Goal: Task Accomplishment & Management: Use online tool/utility

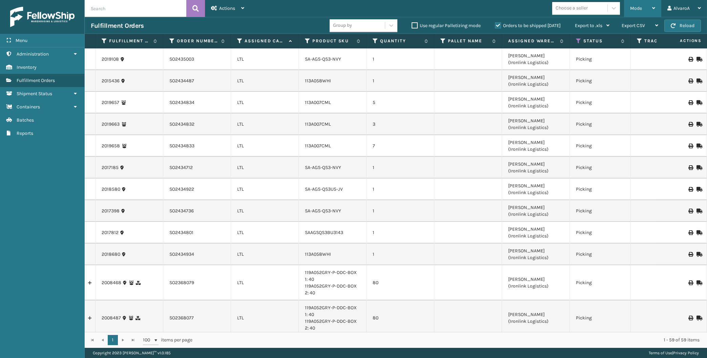
click at [641, 4] on div "Mode" at bounding box center [642, 8] width 25 height 17
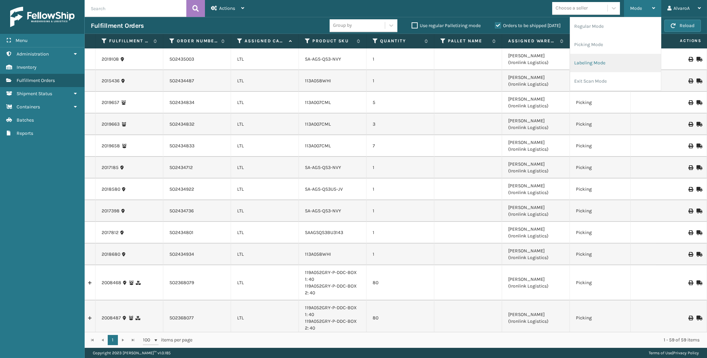
click at [612, 59] on li "Labeling Mode" at bounding box center [615, 63] width 91 height 18
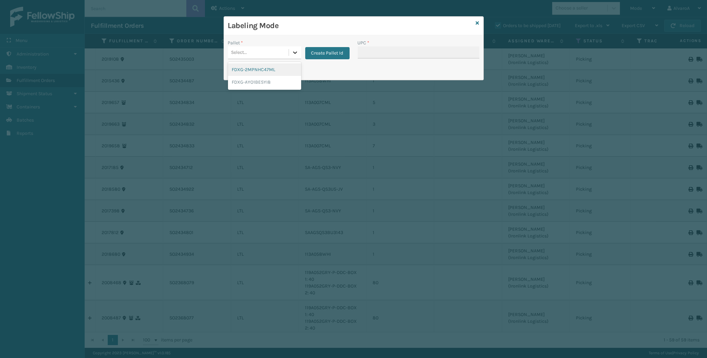
click at [297, 55] on icon at bounding box center [295, 52] width 7 height 7
click at [312, 51] on button "Create Pallet Id" at bounding box center [327, 53] width 44 height 12
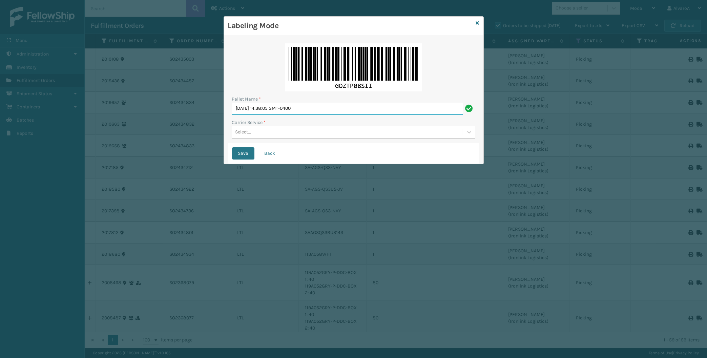
drag, startPoint x: 328, startPoint y: 108, endPoint x: 247, endPoint y: 142, distance: 88.2
click at [247, 115] on input "[DATE] 14:38:05 GMT-0400" at bounding box center [347, 109] width 231 height 12
type input "T"
type input "LPN 496068"
click at [334, 130] on div "Select..." at bounding box center [347, 132] width 231 height 11
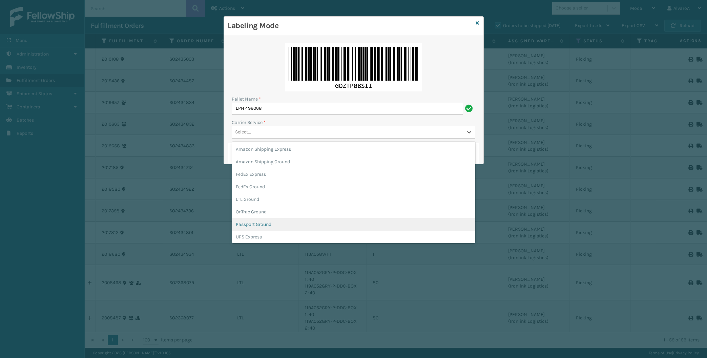
scroll to position [31, 0]
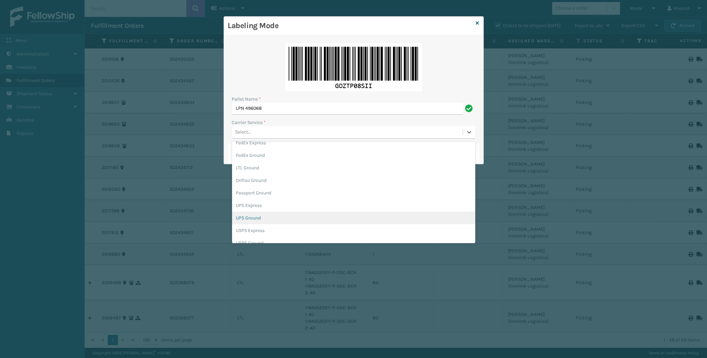
click at [254, 217] on div "UPS Ground" at bounding box center [353, 218] width 243 height 13
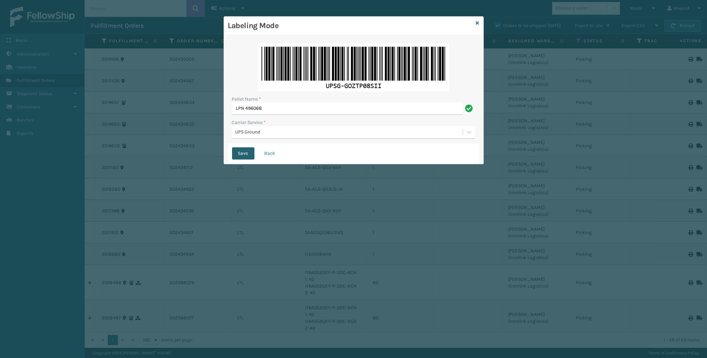
click at [238, 151] on button "Save" at bounding box center [243, 153] width 22 height 12
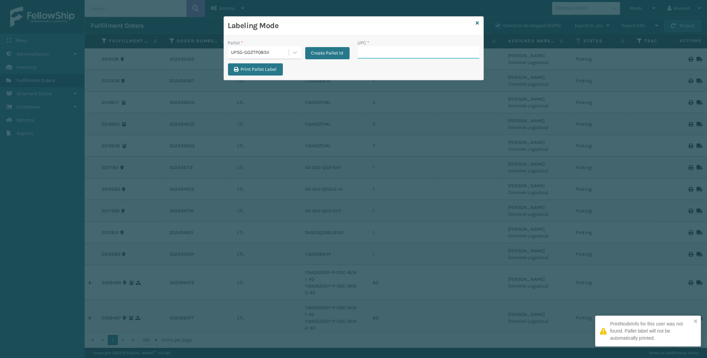
click at [380, 55] on input "UPC *" at bounding box center [419, 52] width 122 height 12
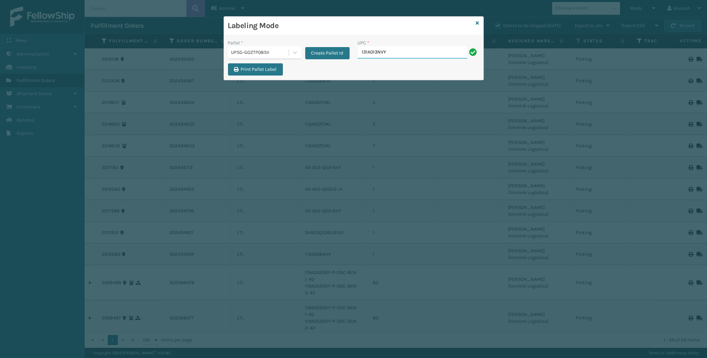
type input "131A013NVY"
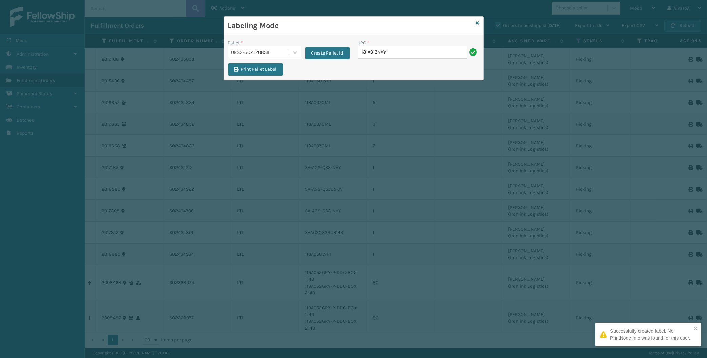
type input "131A013NVY"
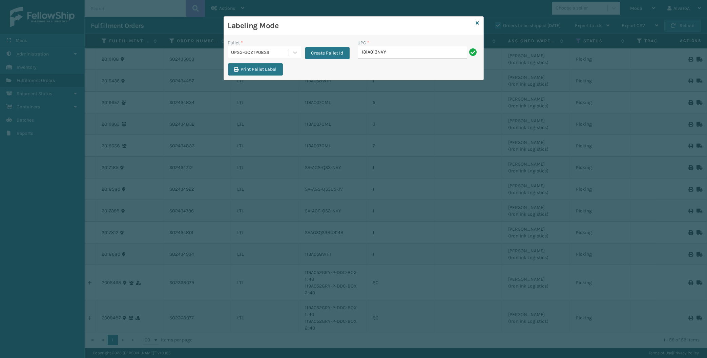
type input "131A013NVY"
type input "LKLGF2SP1GU3051"
paste input "517A007GRN"
type input "517A007GRN"
paste input "LKLGF2SP3OLV-C"
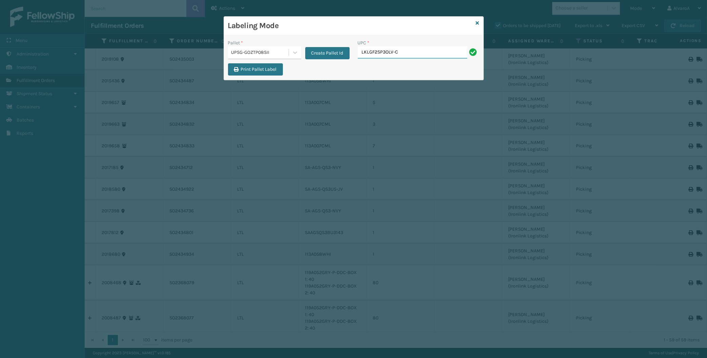
type input "LKLGF2SP3OLV-C"
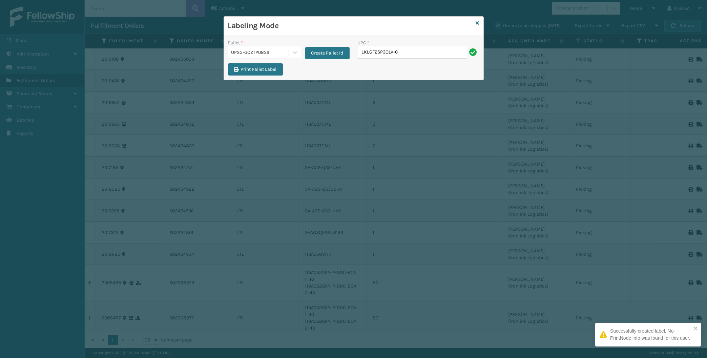
type input "LKLGF2SP3OLV-C"
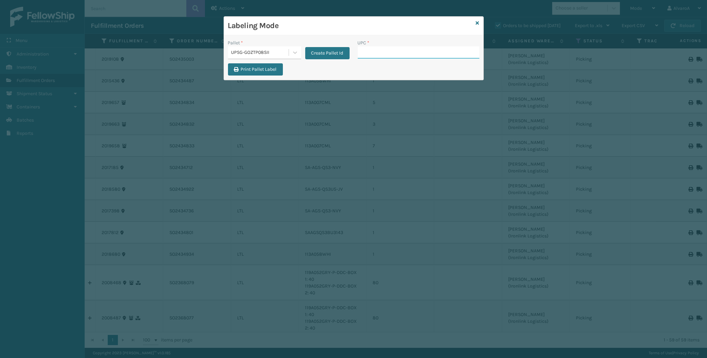
paste input "132A013BRN"
type input "132A013BRN"
paste input "LSHRFS3CP3003R"
type input "LSHRFS3CP3003R"
paste input "CCHRFKS2M26DGRA"
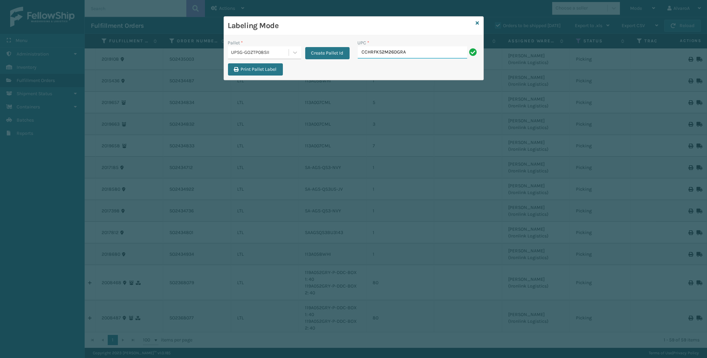
type input "CCHRFKS2M26DGRA"
paste input "LKLGF2SP2GU3051"
type input "LKLGF2SP2GU3051"
paste input "133A013NVY"
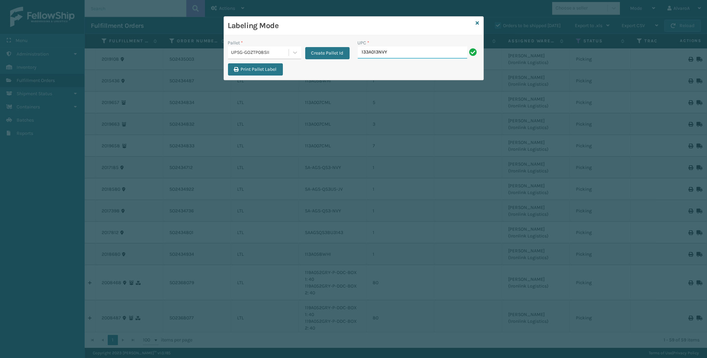
type input "133A013NVY"
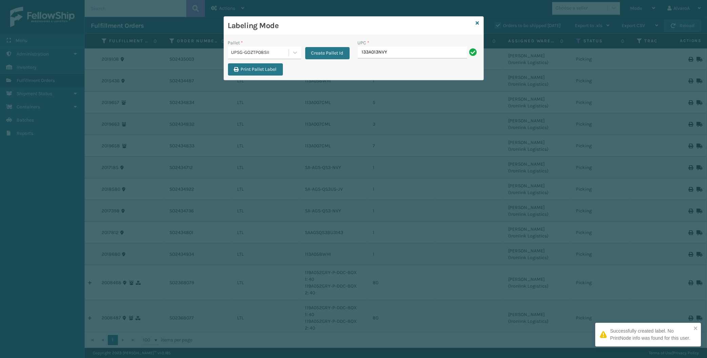
type input "133A013NVY"
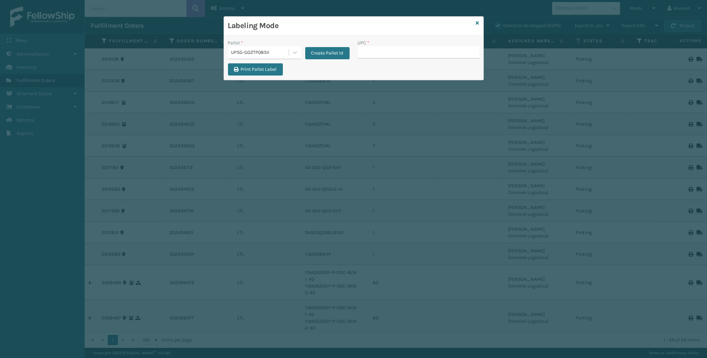
click at [376, 63] on div "UPC *" at bounding box center [419, 51] width 130 height 24
click at [380, 54] on input "UPC *" at bounding box center [419, 52] width 122 height 12
paste input "LKLGF2SP1CAR"
type input "LKLGF2SP1CAR"
click at [317, 49] on button "Create Pallet Id" at bounding box center [327, 53] width 44 height 12
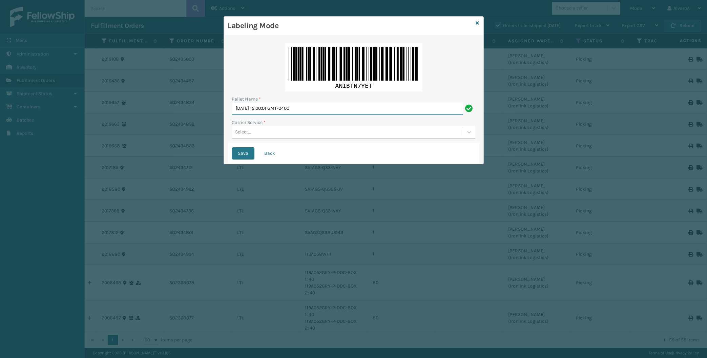
drag, startPoint x: 320, startPoint y: 107, endPoint x: 112, endPoint y: 176, distance: 218.6
click at [232, 115] on input "[DATE] 15:00:01 GMT-0400" at bounding box center [347, 109] width 231 height 12
type input "LPN 496068"
click at [263, 133] on div "Select..." at bounding box center [347, 132] width 231 height 11
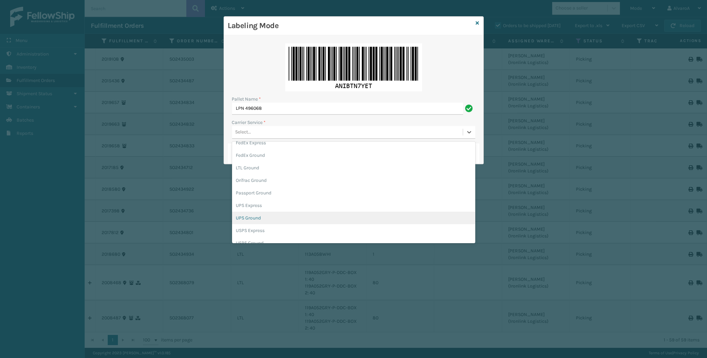
click at [249, 220] on div "UPS Ground" at bounding box center [353, 218] width 243 height 13
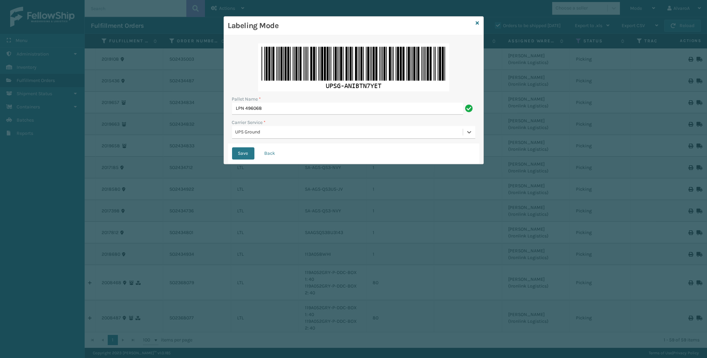
click at [260, 128] on div "UPS Ground" at bounding box center [347, 132] width 231 height 11
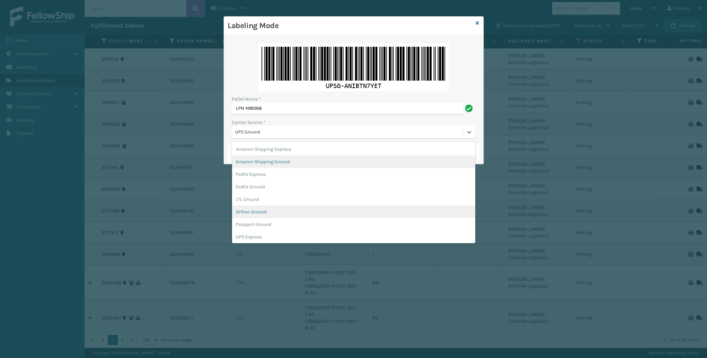
scroll to position [17, 0]
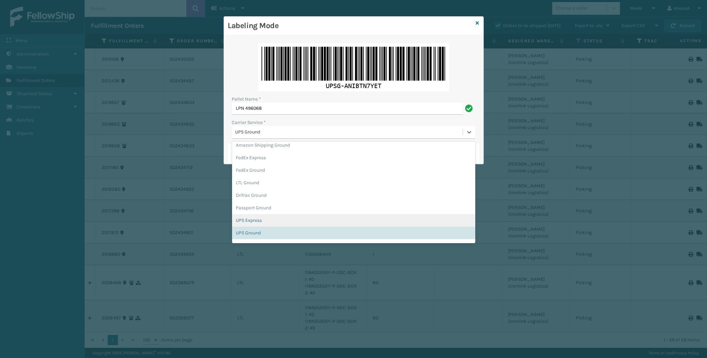
click at [254, 220] on div "UPS Express" at bounding box center [353, 220] width 243 height 13
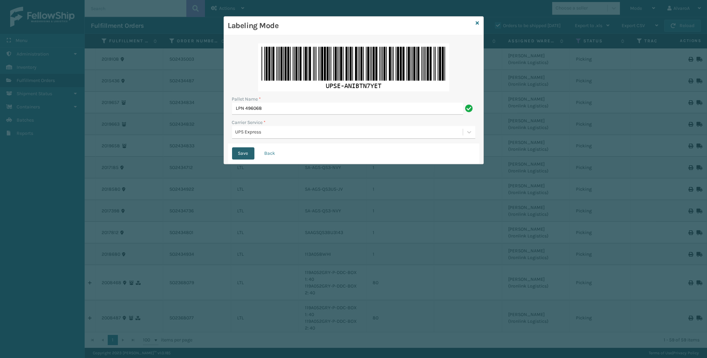
click at [240, 155] on button "Save" at bounding box center [243, 153] width 22 height 12
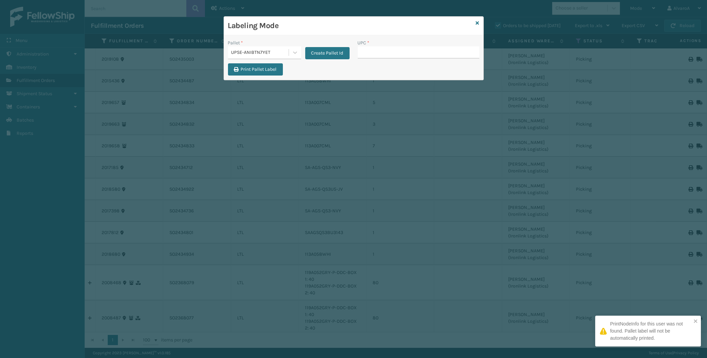
click at [385, 51] on input "UPC *" at bounding box center [419, 52] width 122 height 12
type input "LKLGF2SP1CAR"
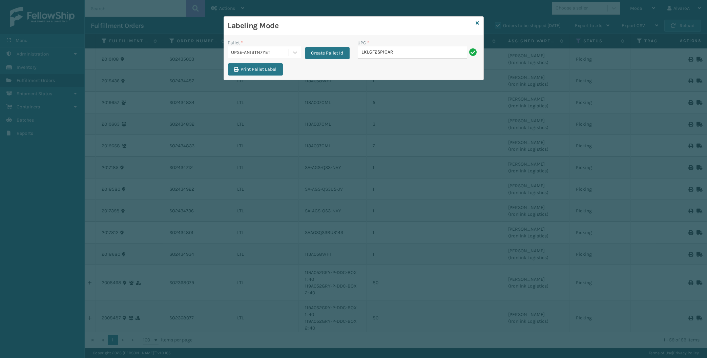
type input "LKLGF2SP1CAR"
click at [370, 58] on input "UPC *" at bounding box center [419, 52] width 122 height 12
paste input "CCWENKS1LBRRA"
type input "CCWENKS1LBRRA"
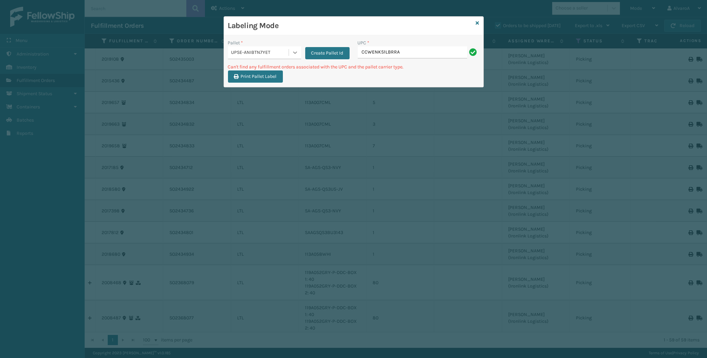
click at [294, 52] on icon at bounding box center [295, 52] width 4 height 2
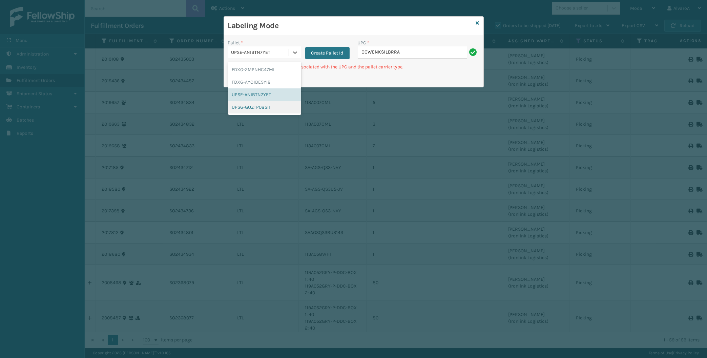
click at [254, 106] on div "UPSG-GOZTP08SII" at bounding box center [264, 107] width 73 height 13
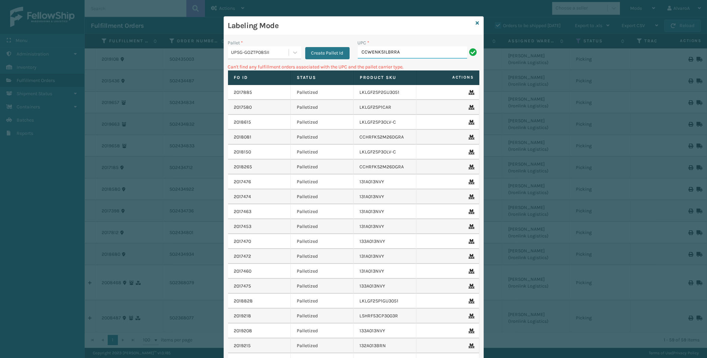
click at [436, 55] on input "CCWENKS1LBRRA" at bounding box center [412, 52] width 109 height 12
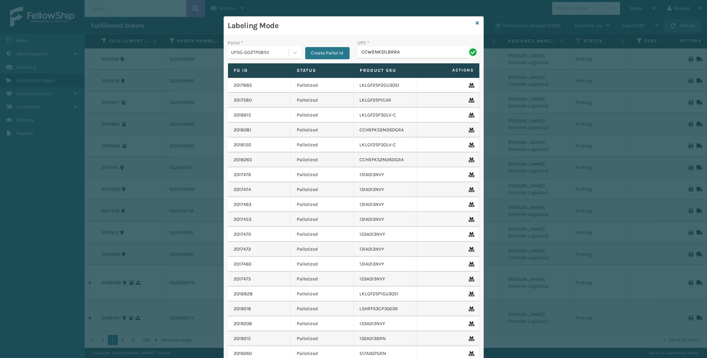
type input "CCWENKS1LBRRA"
paste input "114A064GRY"
type input "114A064GRY"
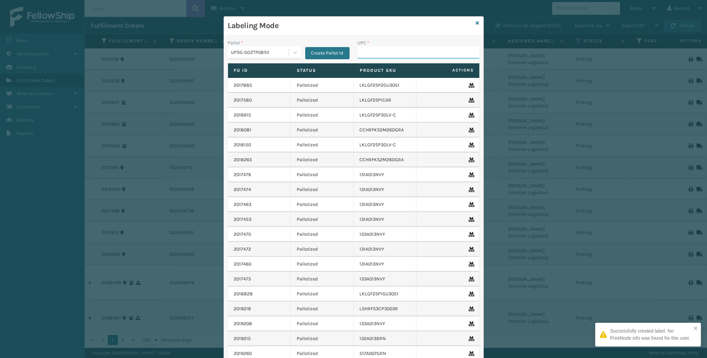
paste input "111A012FLX"
type input "111A012FLX"
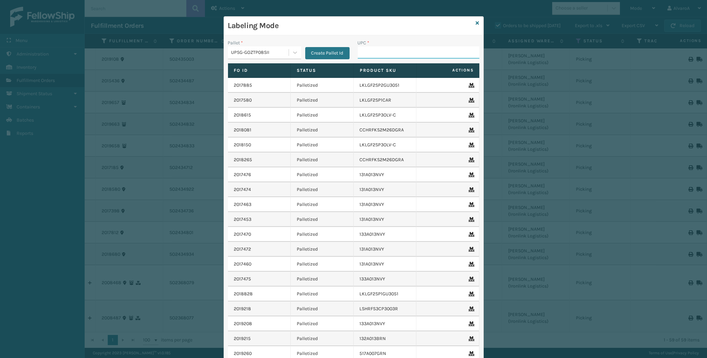
paste input "CCHRFKS3M26DGRA"
type input "CCHRFKS3M26DGRA"
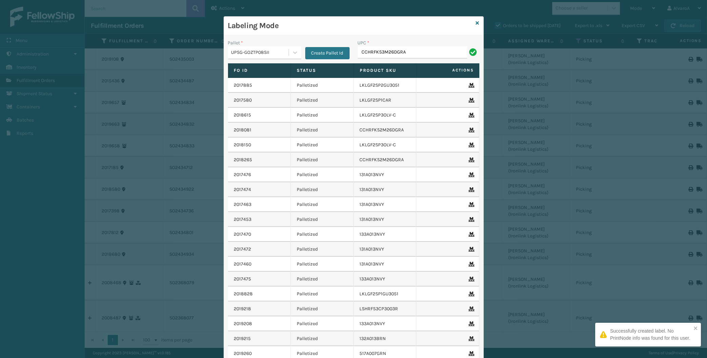
type input "CCHRFKS3M26DGRA"
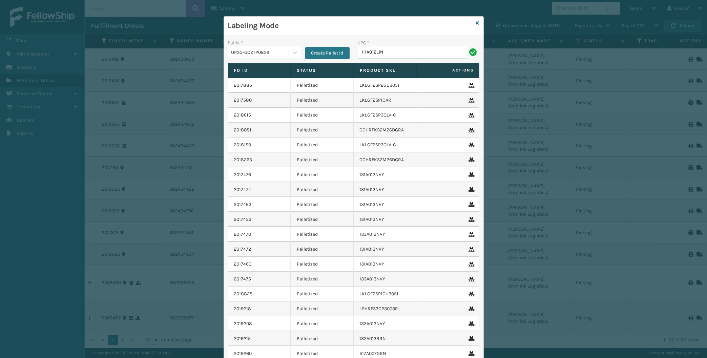
type input "111A012LIN"
click at [479, 23] on icon at bounding box center [477, 23] width 3 height 5
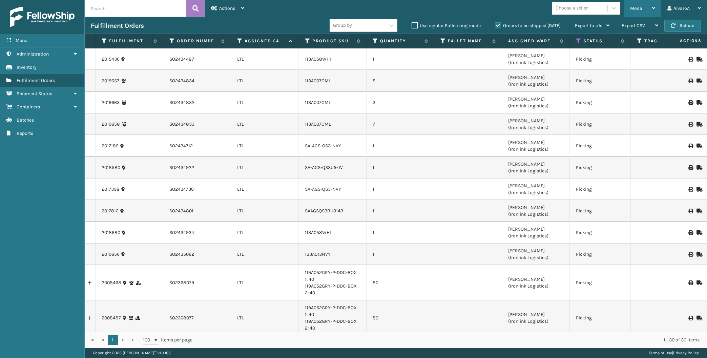
click at [637, 10] on span "Mode" at bounding box center [636, 8] width 12 height 6
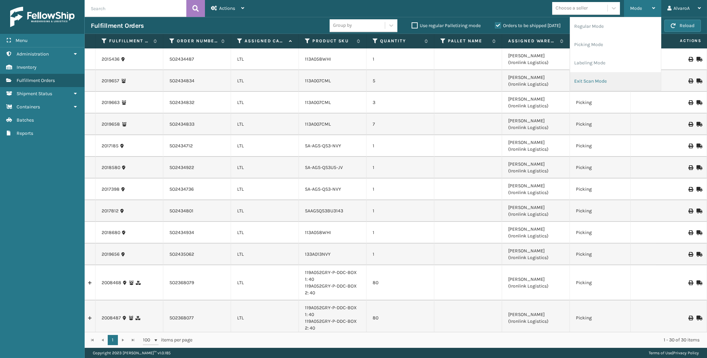
click at [599, 78] on li "Exit Scan Mode" at bounding box center [615, 81] width 91 height 18
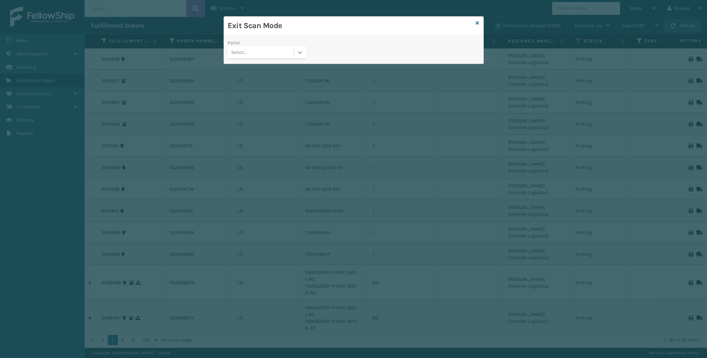
click at [297, 49] on div at bounding box center [300, 52] width 12 height 12
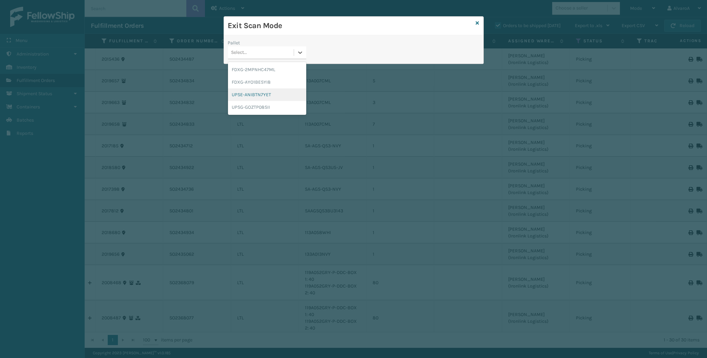
drag, startPoint x: 232, startPoint y: 94, endPoint x: 294, endPoint y: 53, distance: 74.7
click at [233, 94] on div "UPSE-ANIBTN7YET" at bounding box center [267, 94] width 78 height 13
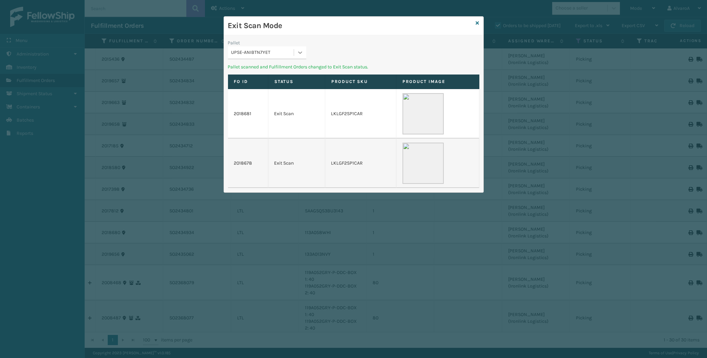
click at [302, 50] on icon at bounding box center [300, 52] width 7 height 7
click at [249, 91] on div "UPSG-GOZTP08SII" at bounding box center [267, 94] width 78 height 13
